Goal: Task Accomplishment & Management: Use online tool/utility

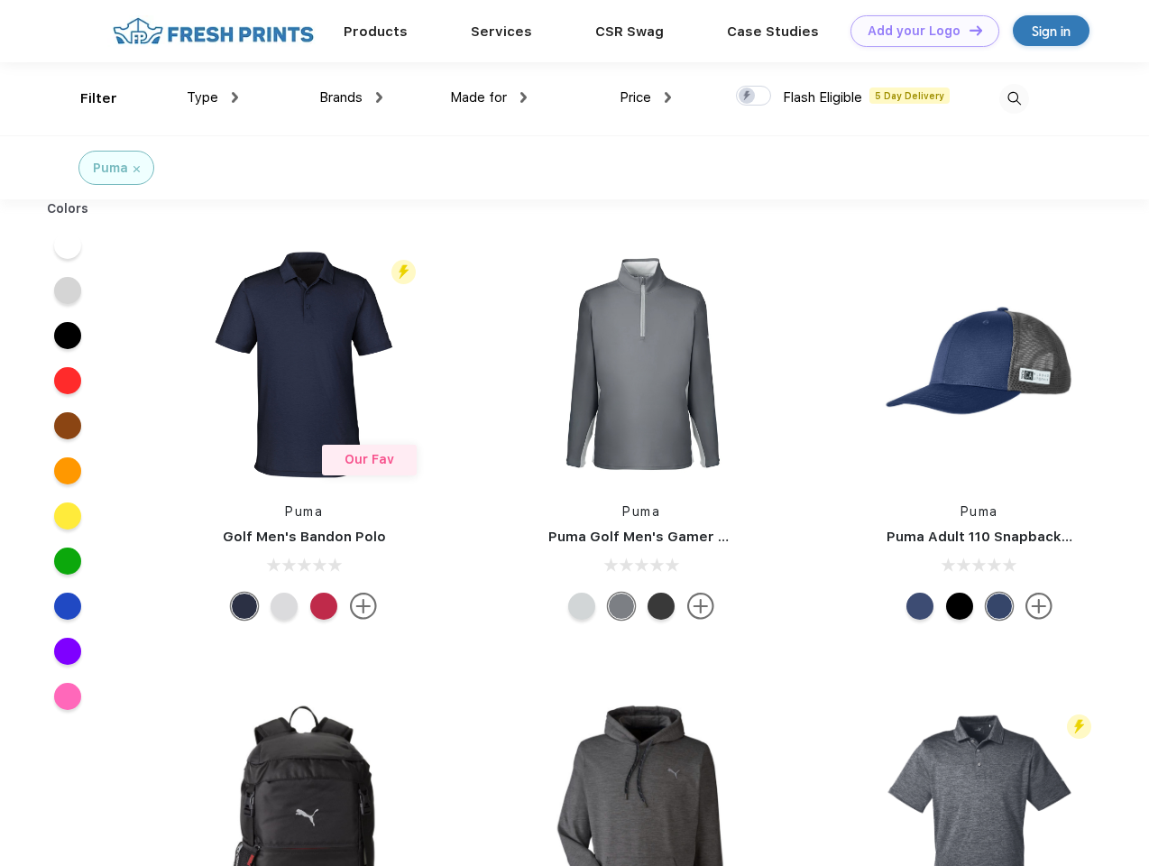
scroll to position [1, 0]
click at [918, 31] on link "Add your Logo Design Tool" at bounding box center [924, 31] width 149 height 32
click at [0, 0] on div "Design Tool" at bounding box center [0, 0] width 0 height 0
click at [968, 30] on link "Add your Logo Design Tool" at bounding box center [924, 31] width 149 height 32
click at [87, 98] on div "Filter" at bounding box center [98, 98] width 37 height 21
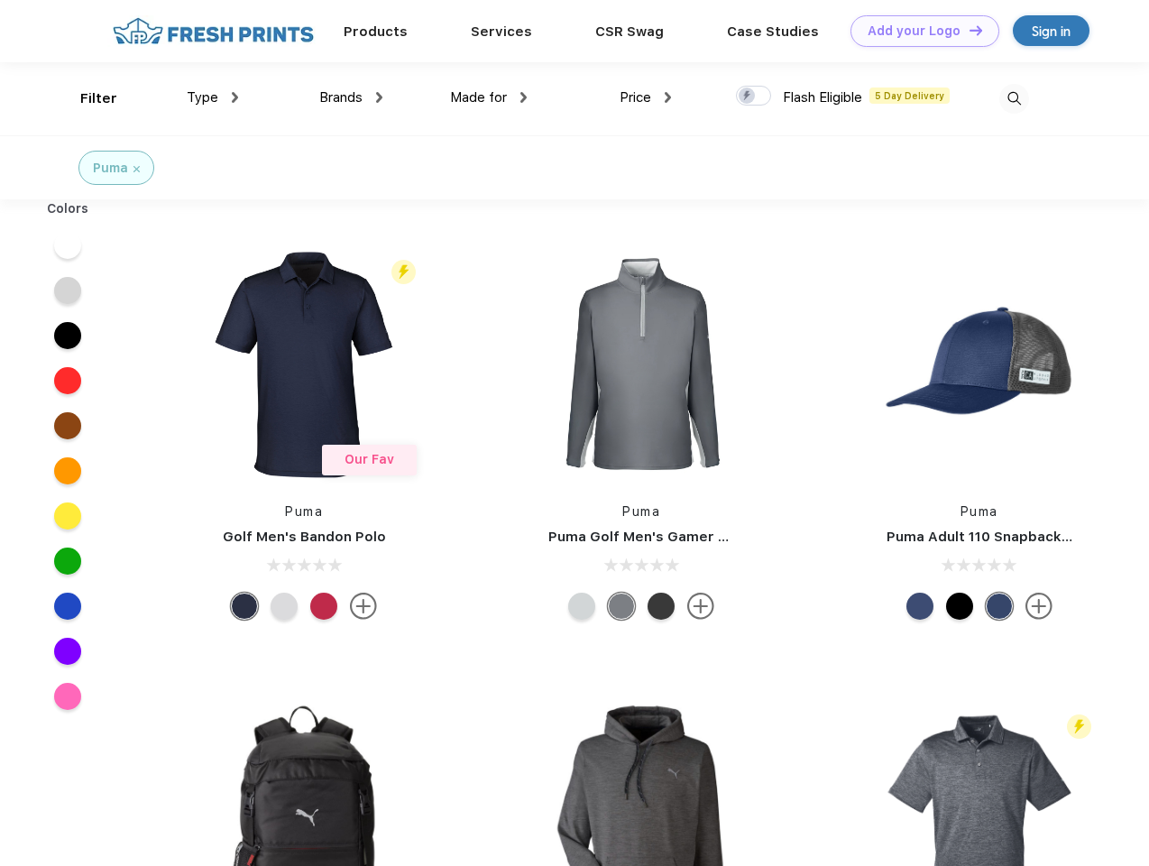
click at [213, 97] on span "Type" at bounding box center [203, 97] width 32 height 16
click at [351, 97] on span "Brands" at bounding box center [340, 97] width 43 height 16
click at [489, 97] on span "Made for" at bounding box center [478, 97] width 57 height 16
click at [646, 97] on span "Price" at bounding box center [636, 97] width 32 height 16
click at [754, 97] on div at bounding box center [753, 96] width 35 height 20
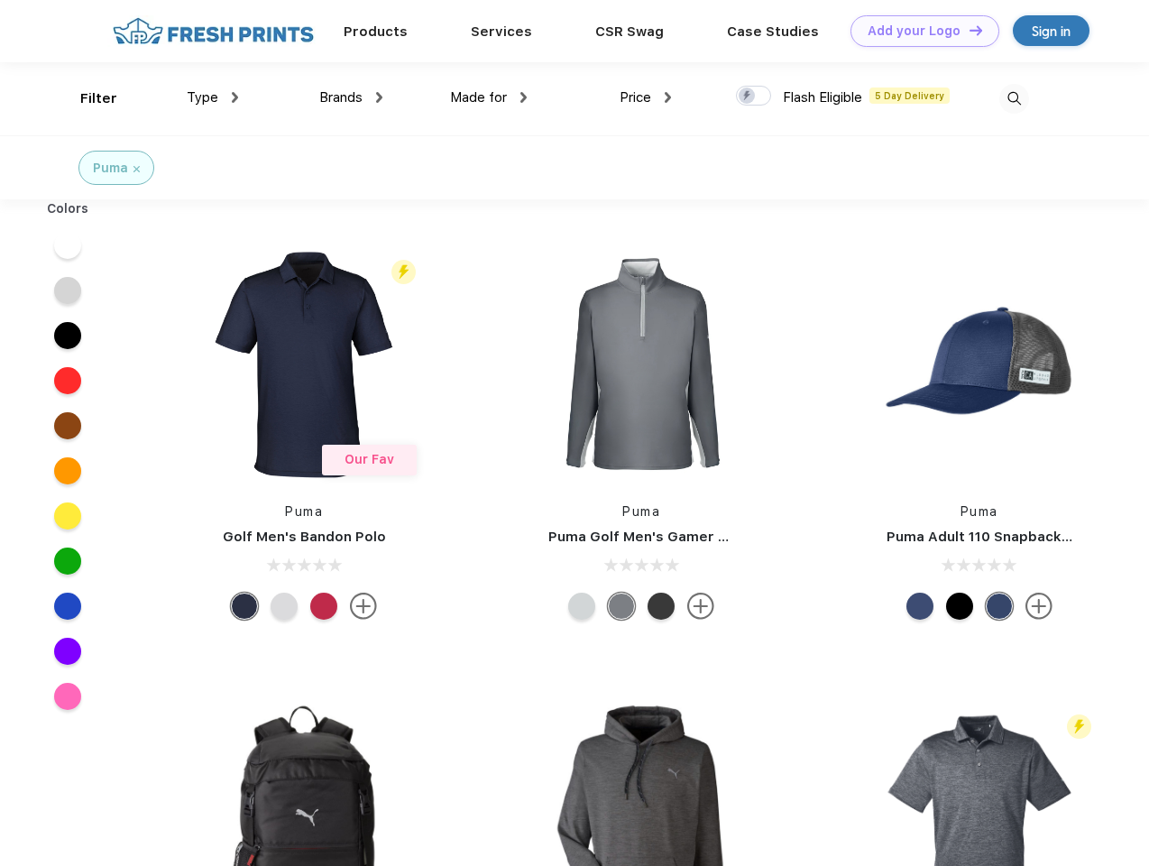
click at [748, 97] on input "checkbox" at bounding box center [742, 91] width 12 height 12
click at [1014, 98] on img at bounding box center [1014, 99] width 30 height 30
